Goal: Obtain resource: Download file/media

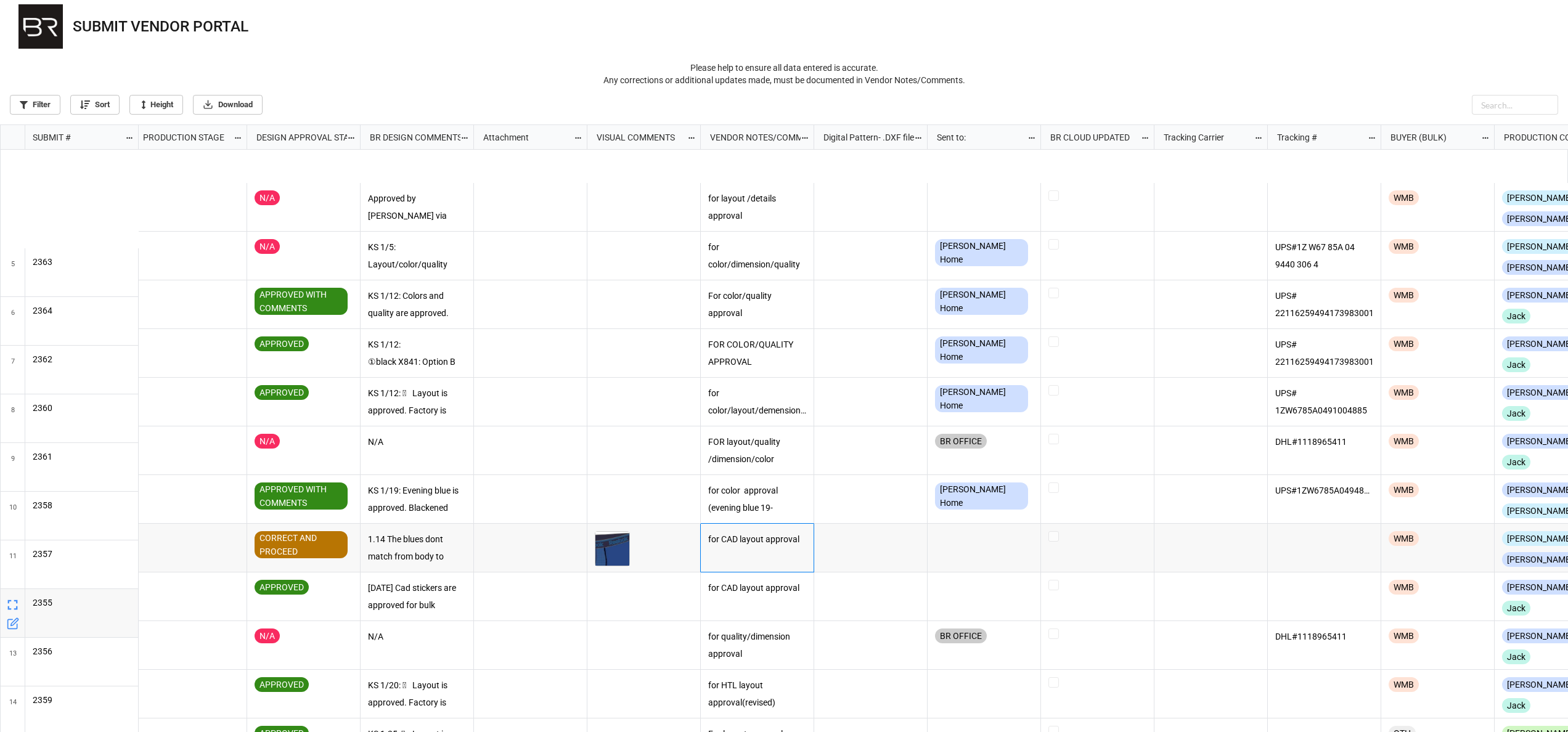
scroll to position [235, 0]
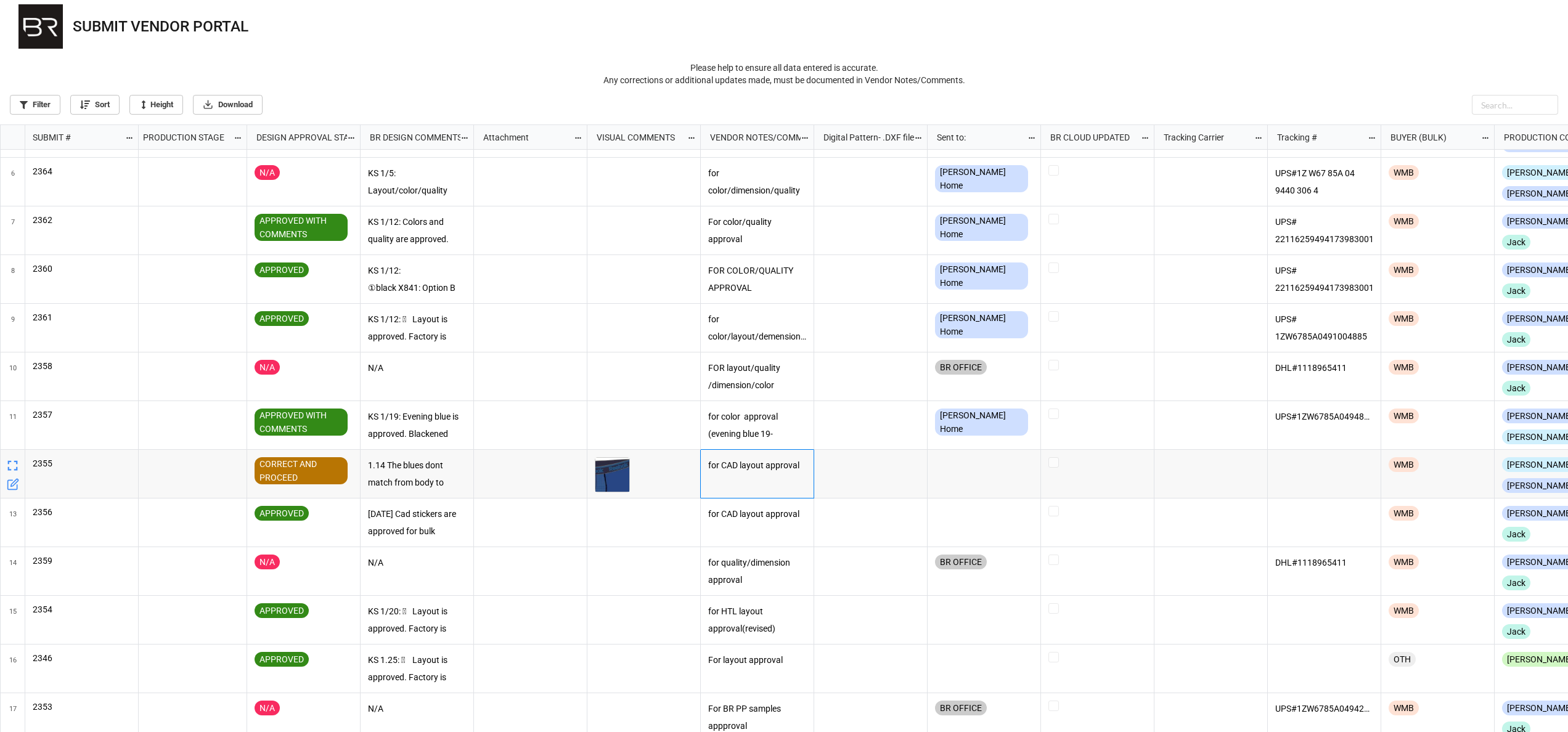
drag, startPoint x: 780, startPoint y: 725, endPoint x: 797, endPoint y: 723, distance: 17.1
click at [797, 723] on div "N/A Approved by [PERSON_NAME] via email on 12/29 for layout /details approval W…" at bounding box center [854, 441] width 1430 height 583
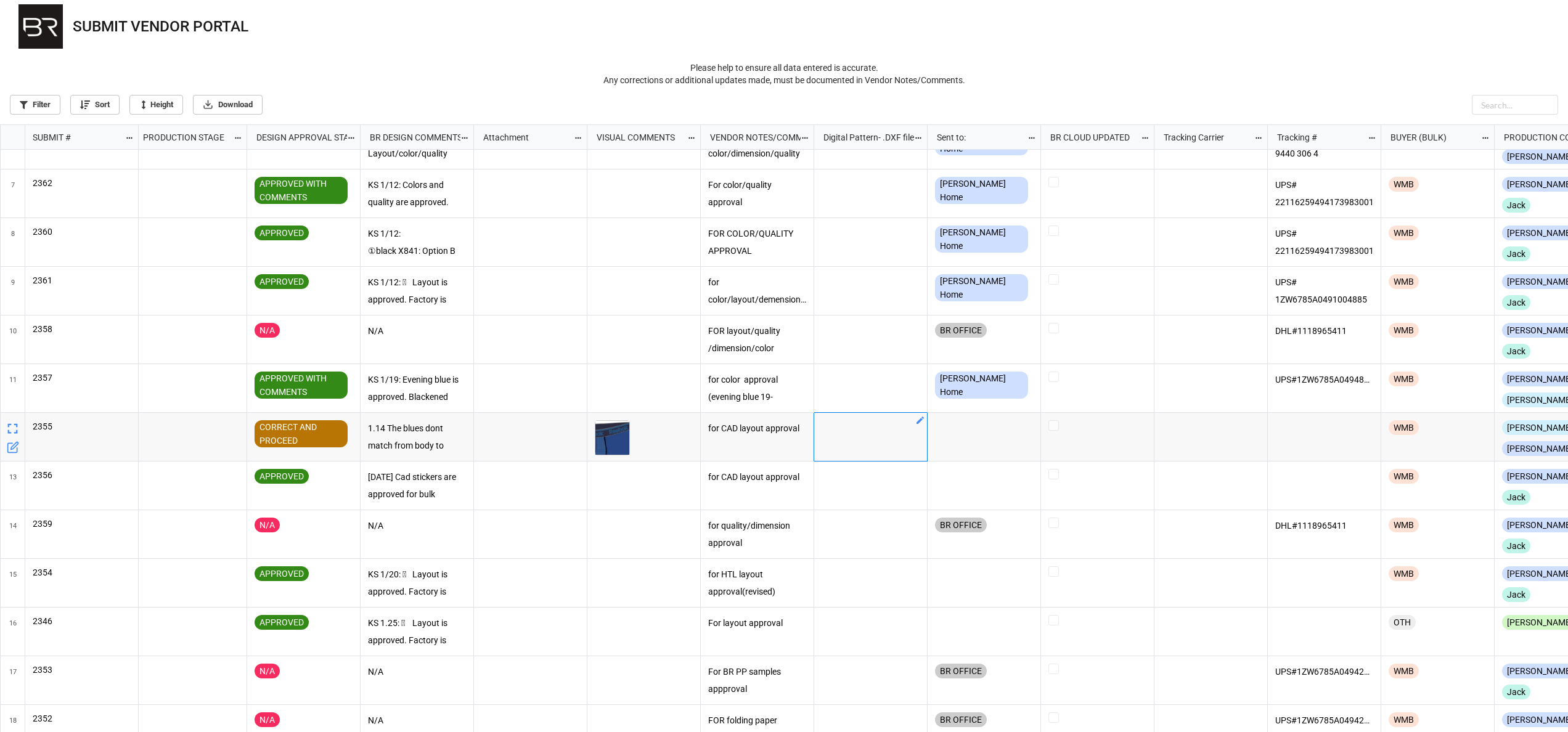
drag, startPoint x: 797, startPoint y: 723, endPoint x: 864, endPoint y: 459, distance: 272.4
click at [864, 459] on div "grid" at bounding box center [871, 438] width 113 height 49
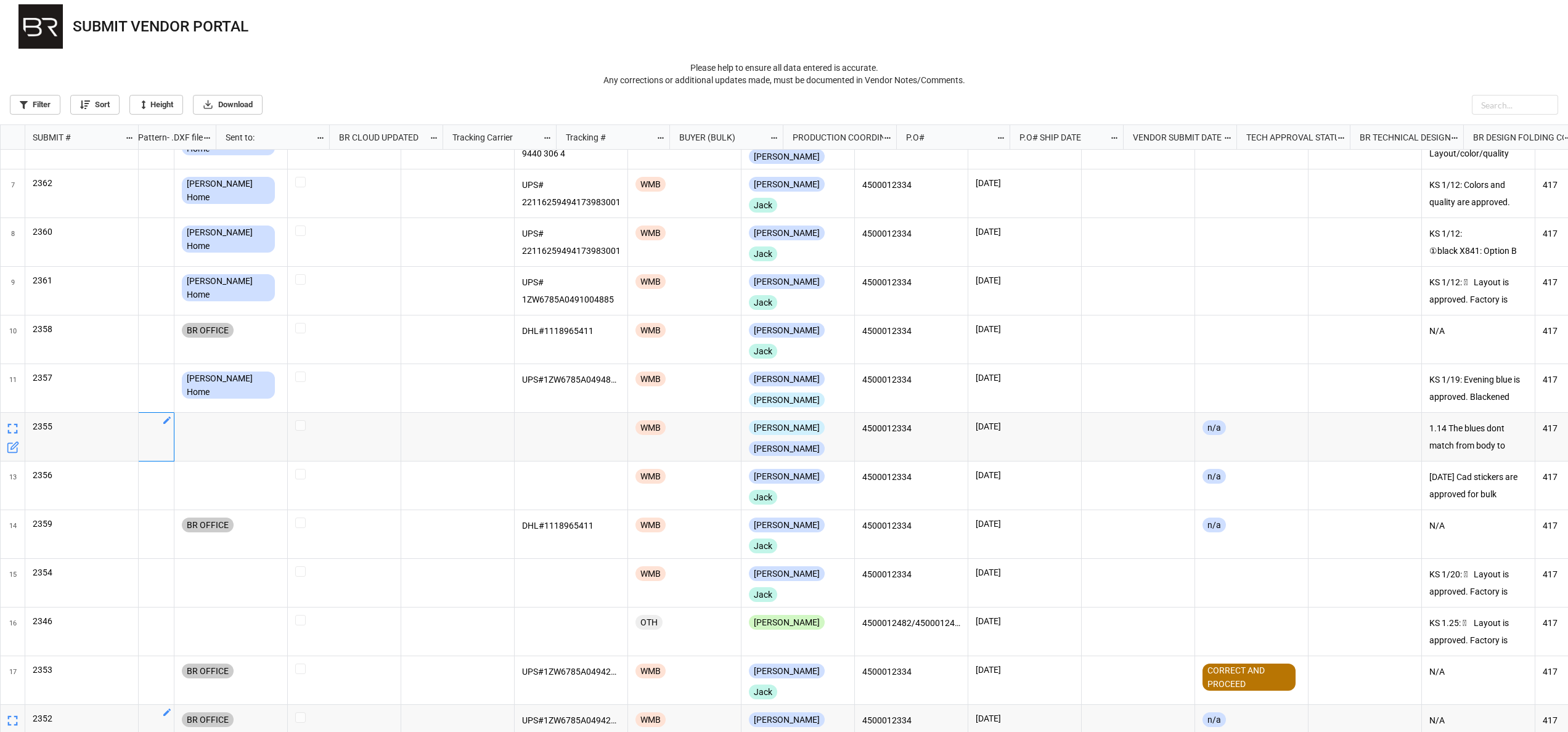
scroll to position [0, 2006]
click at [244, 104] on link "Download" at bounding box center [227, 104] width 70 height 20
click at [84, 109] on icon at bounding box center [85, 104] width 10 height 10
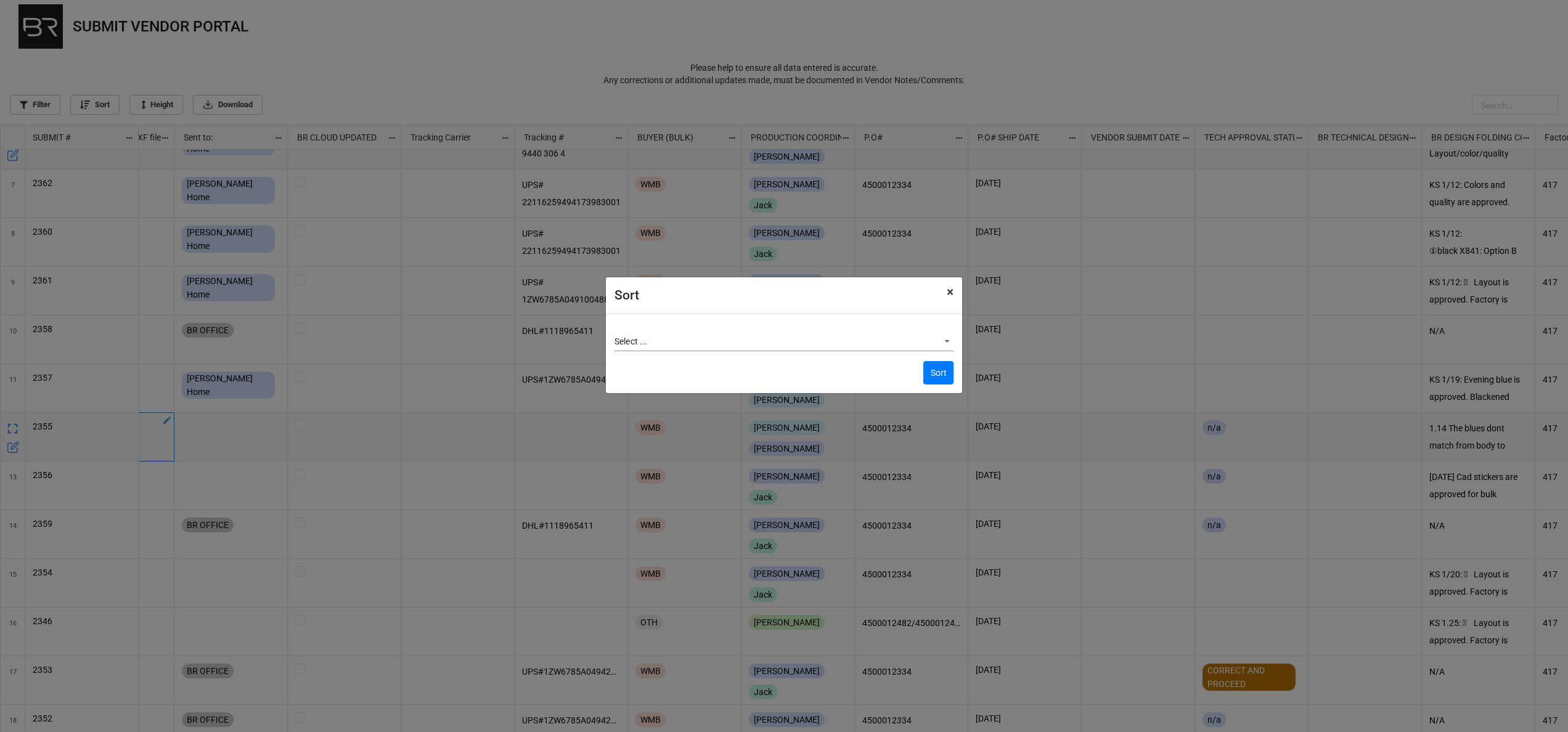
click at [951, 292] on span "×" at bounding box center [950, 292] width 7 height 15
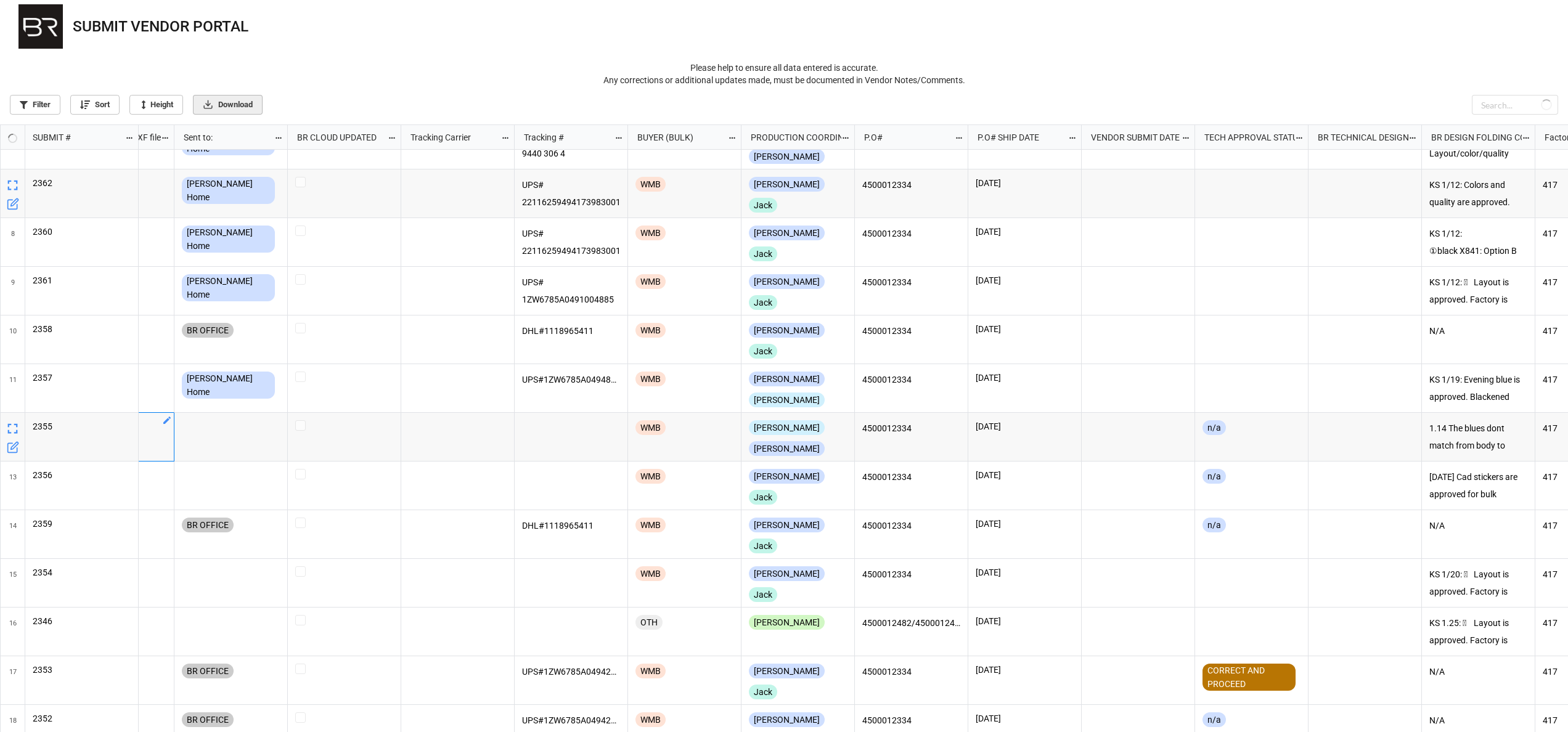
click at [225, 111] on link "Download" at bounding box center [227, 104] width 70 height 20
click at [42, 107] on link "Filter" at bounding box center [35, 104] width 50 height 20
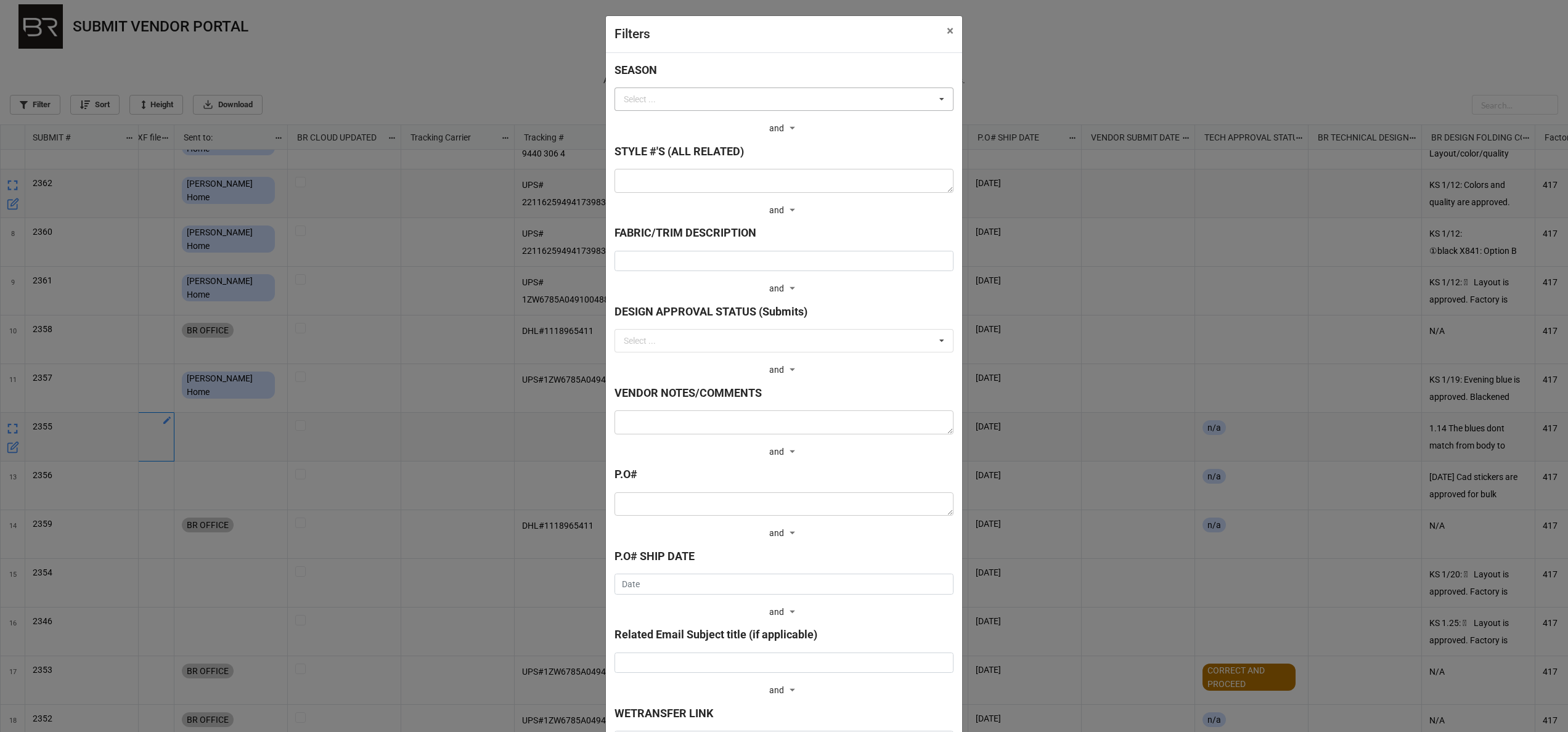
click at [765, 97] on div "Select ... F27 SP27 F26 SP26 F25 SP25 F24 SP24 F23 SP23 F22 SP22 AE22 H22 F21 S…" at bounding box center [784, 99] width 339 height 24
click at [712, 164] on div "F26" at bounding box center [784, 168] width 338 height 23
click at [644, 102] on icon at bounding box center [647, 99] width 6 height 8
click at [333, 104] on div "Filters × Close SEASON Select ... F27 SP27 F26 SP26 F25 SP25 F24 SP24 F23 SP23 …" at bounding box center [784, 366] width 1568 height 732
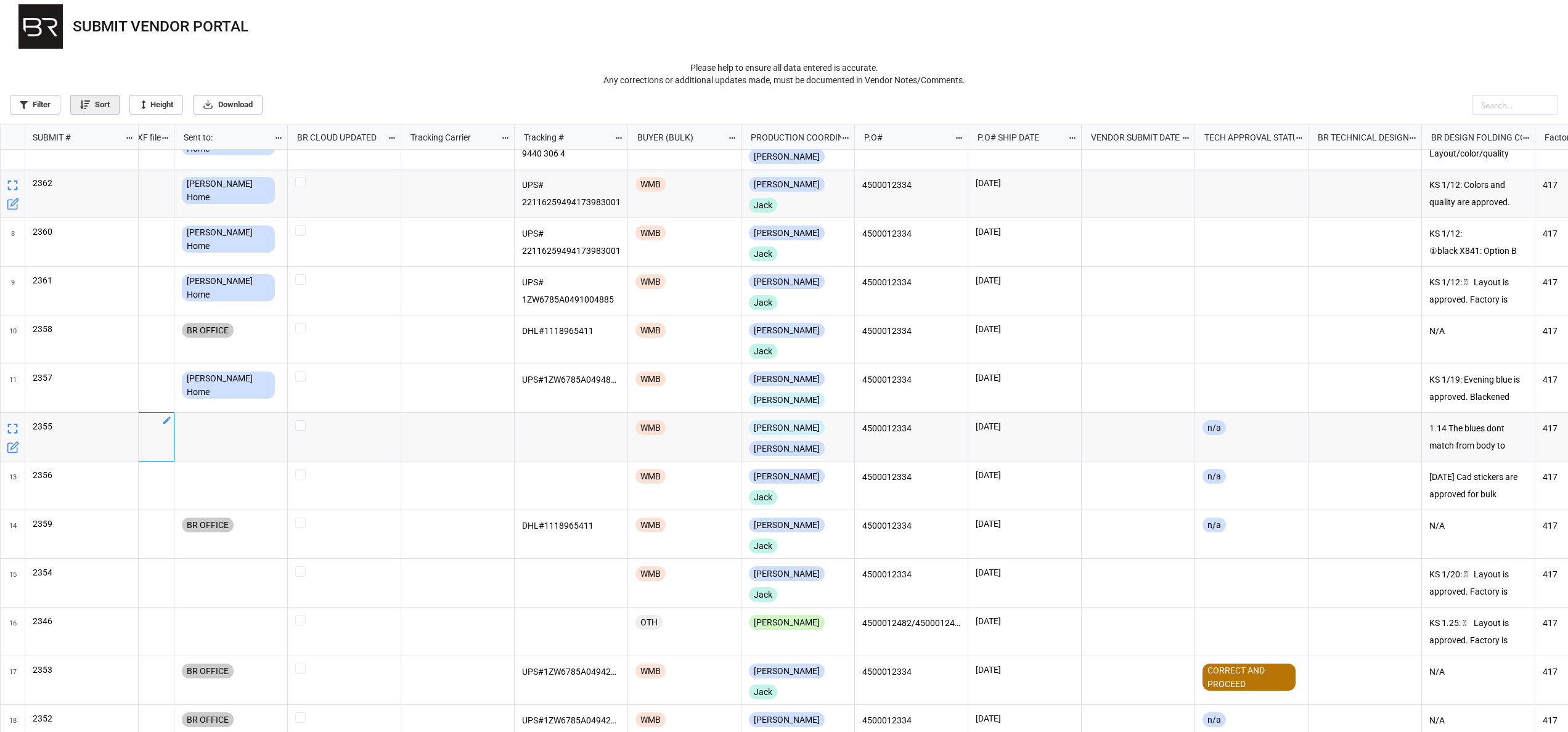
click at [106, 112] on link "Sort" at bounding box center [95, 104] width 50 height 20
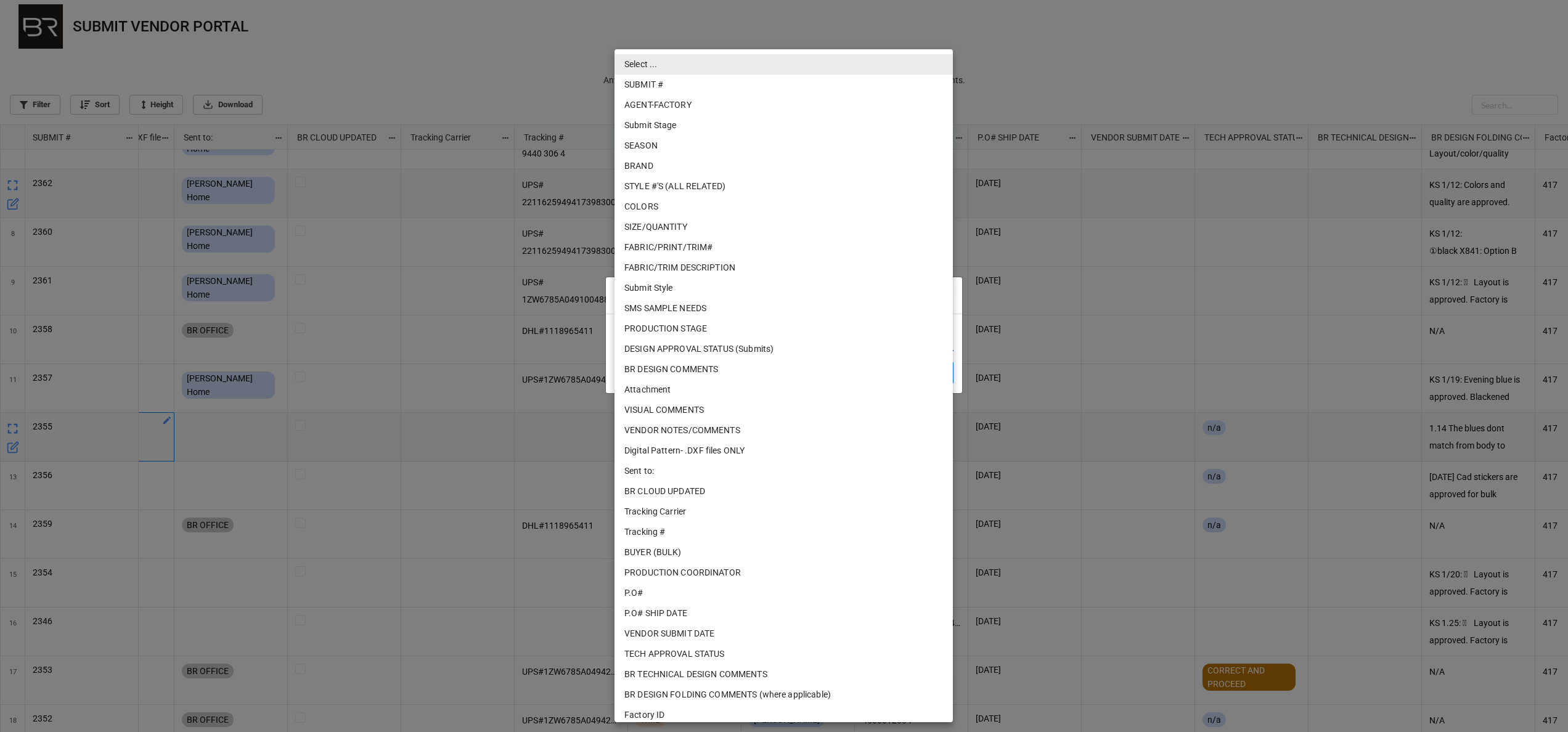
click at [686, 336] on body "SUBMIT VENDOR PORTAL Please help to ensure all data entered is accurate. Any co…" at bounding box center [784, 366] width 1568 height 732
click at [469, 77] on div at bounding box center [784, 366] width 1568 height 732
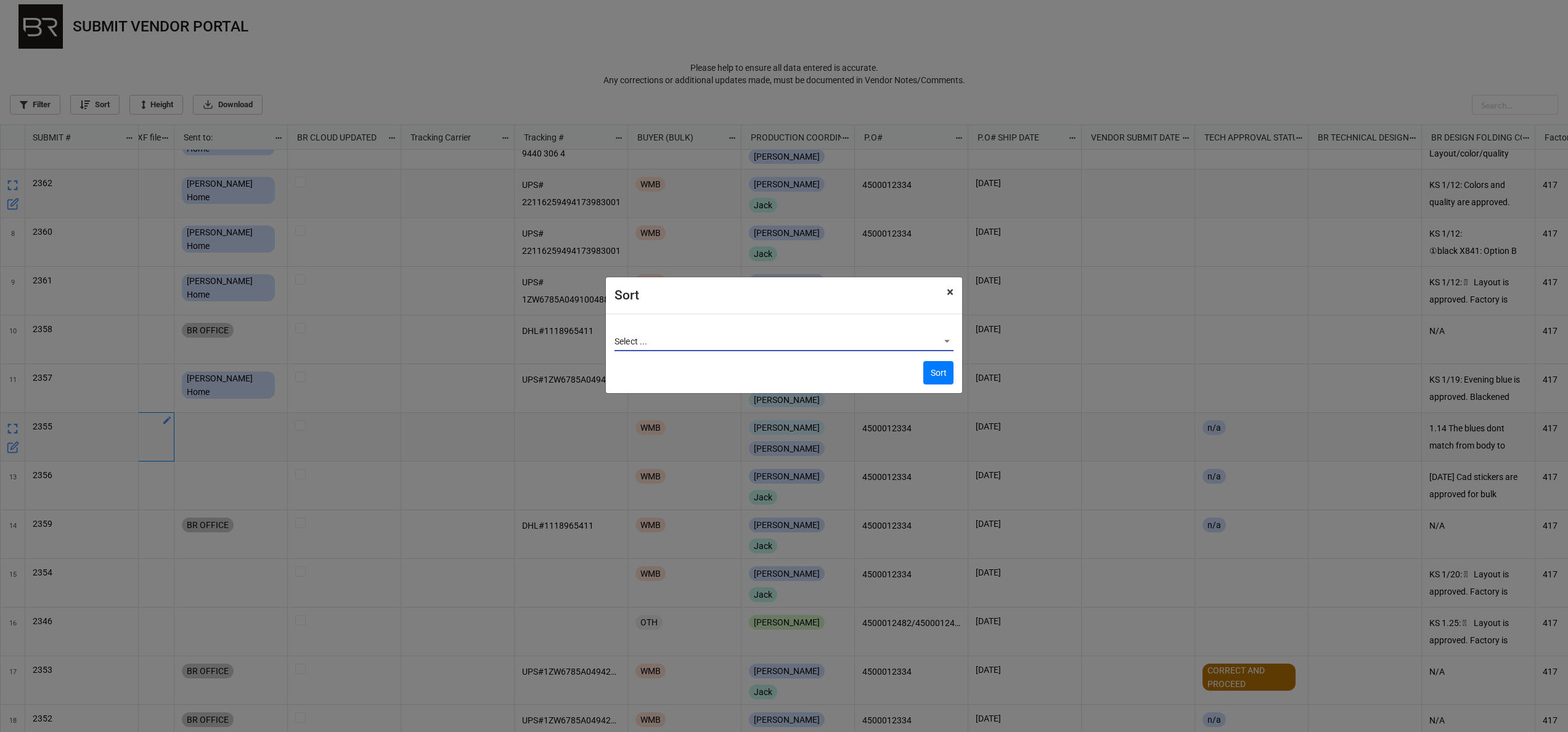
click at [947, 286] on span "×" at bounding box center [950, 292] width 7 height 15
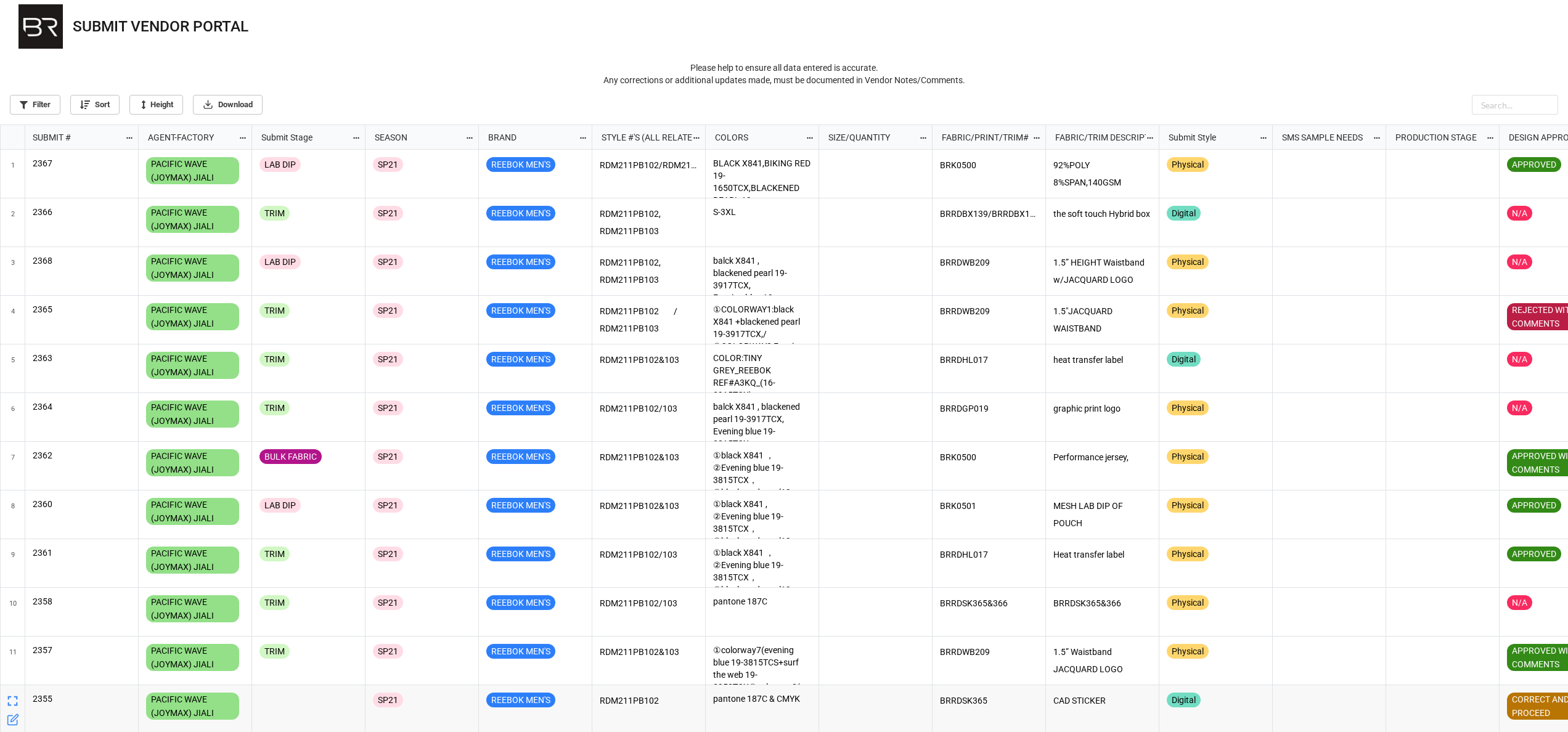
scroll to position [600, 1561]
